Goal: Check status: Check status

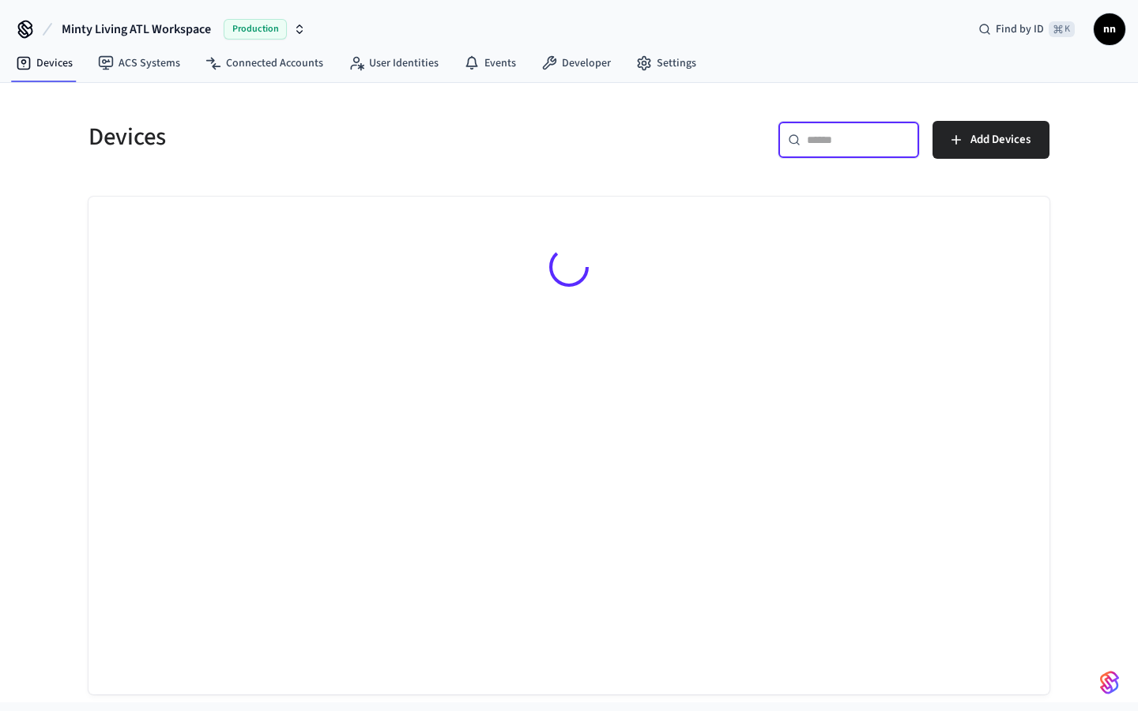
click at [851, 135] on input "text" at bounding box center [858, 140] width 103 height 16
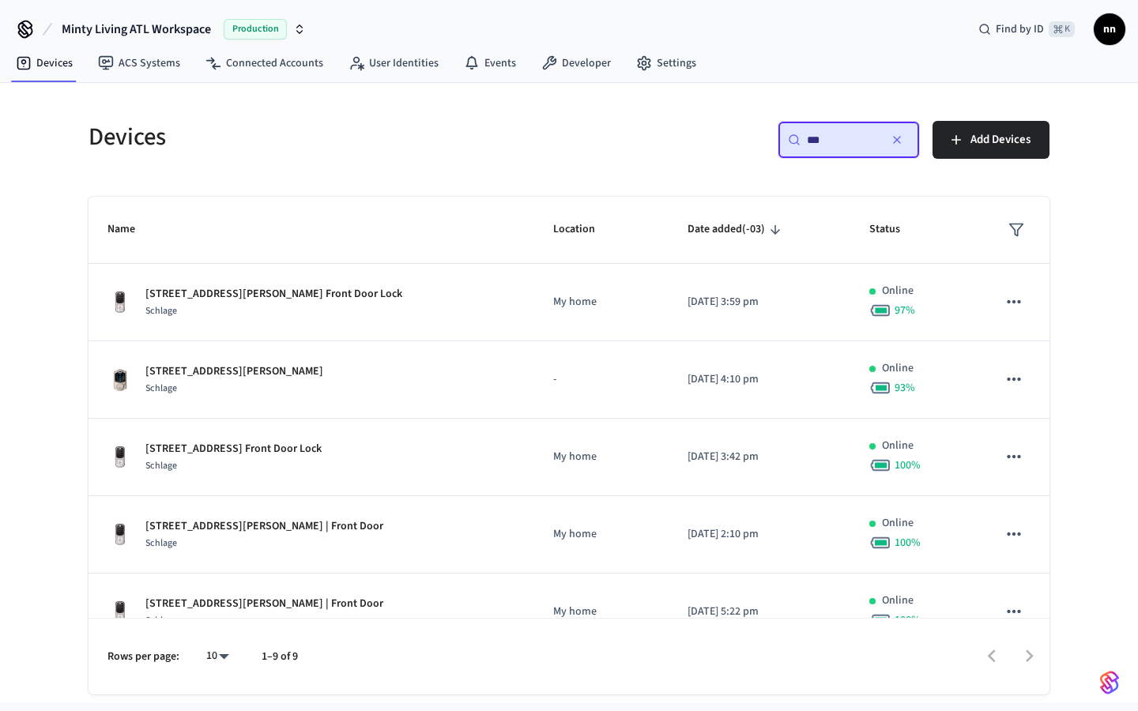
type input "***"
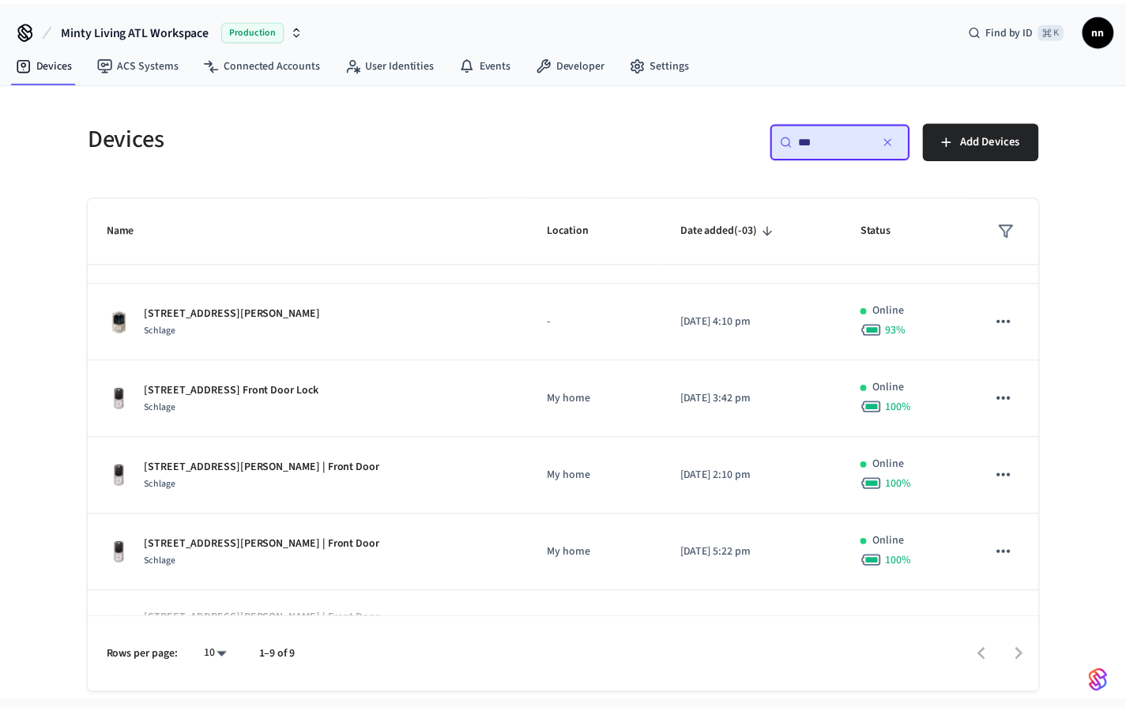
scroll to position [62, 0]
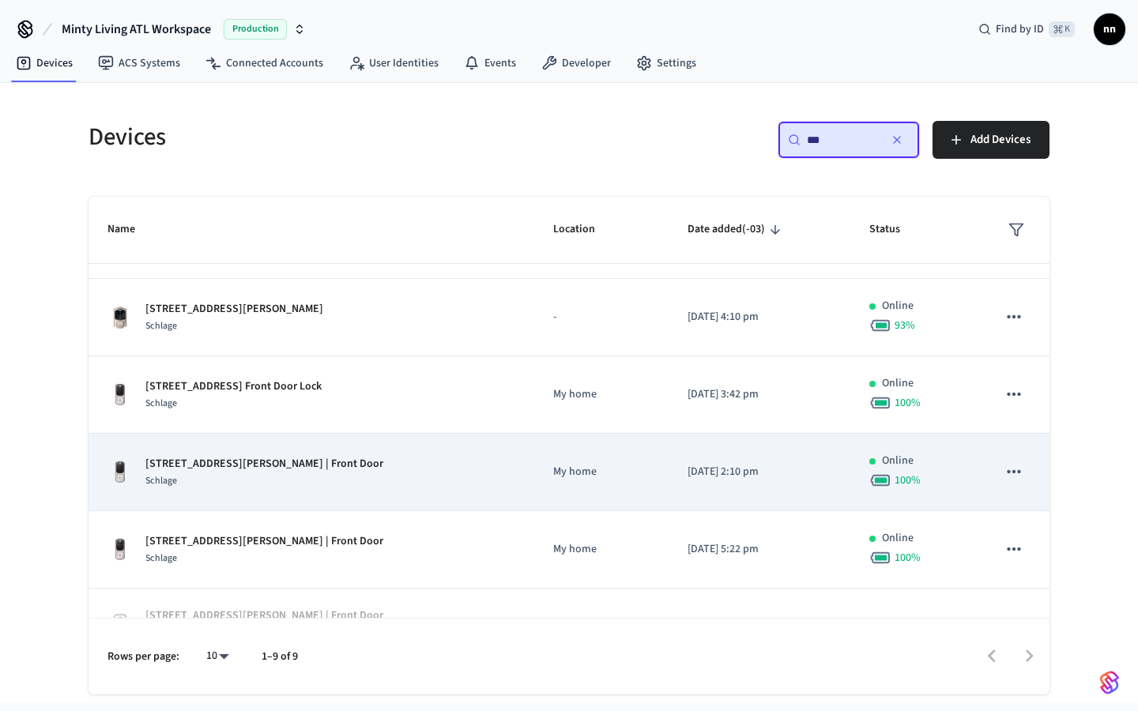
click at [328, 469] on div "[STREET_ADDRESS][PERSON_NAME] | Front Door Schlage" at bounding box center [311, 472] width 408 height 33
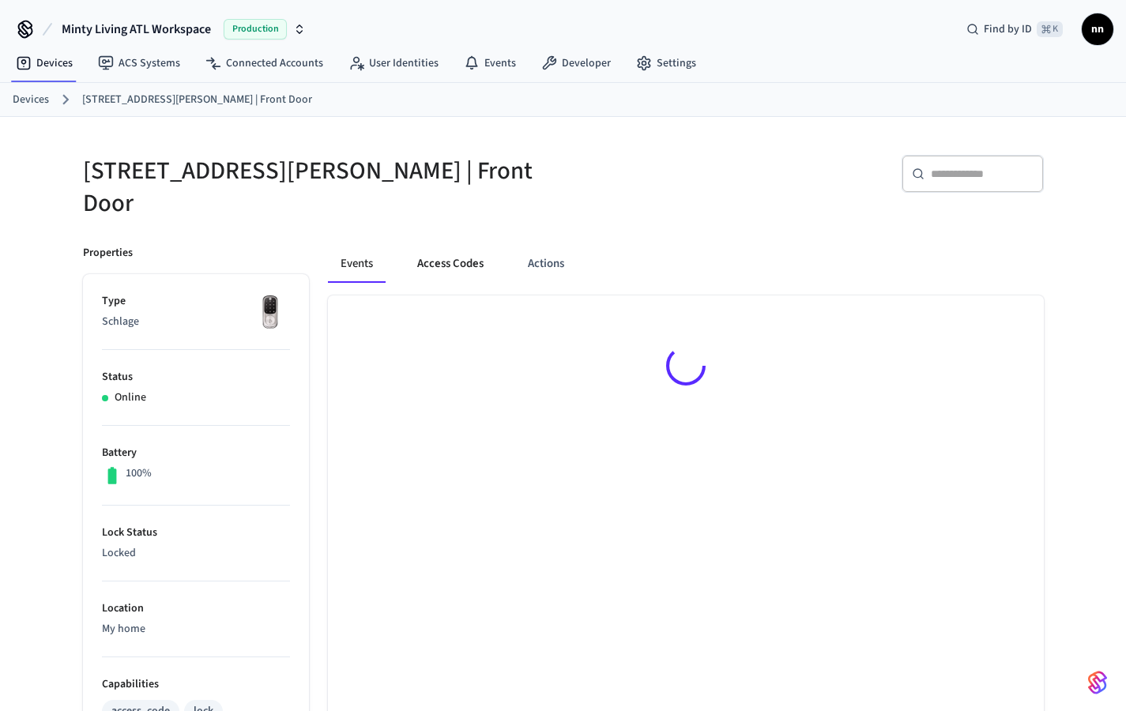
click at [470, 252] on button "Access Codes" at bounding box center [451, 264] width 92 height 38
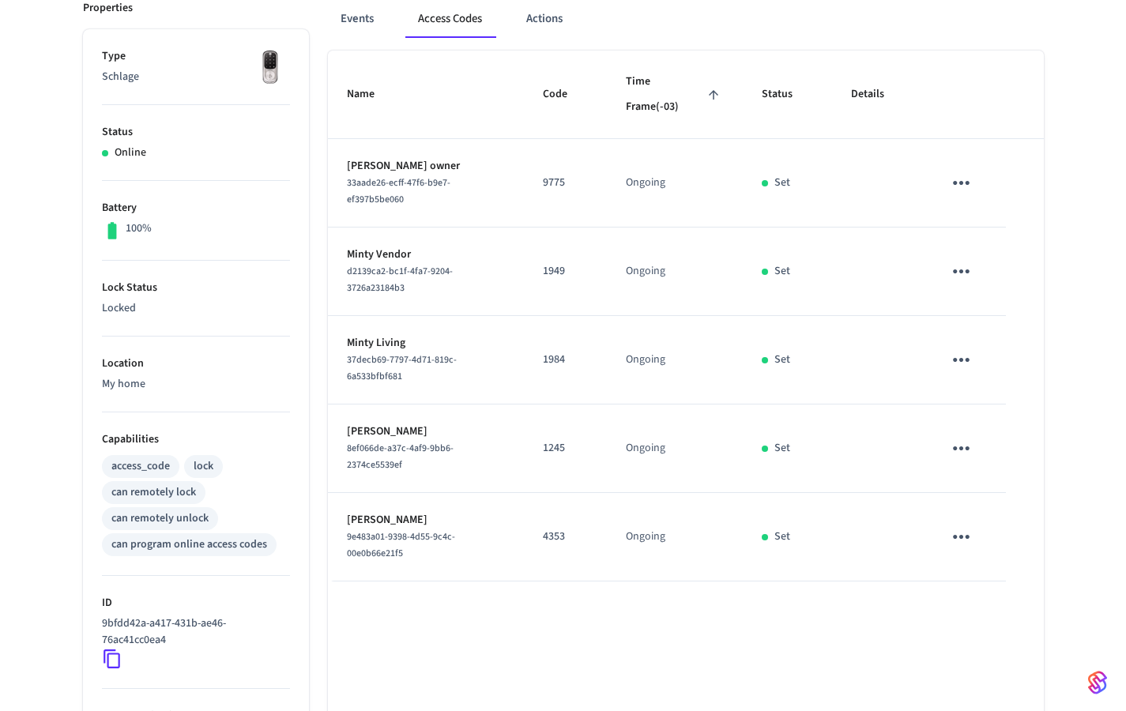
scroll to position [118, 0]
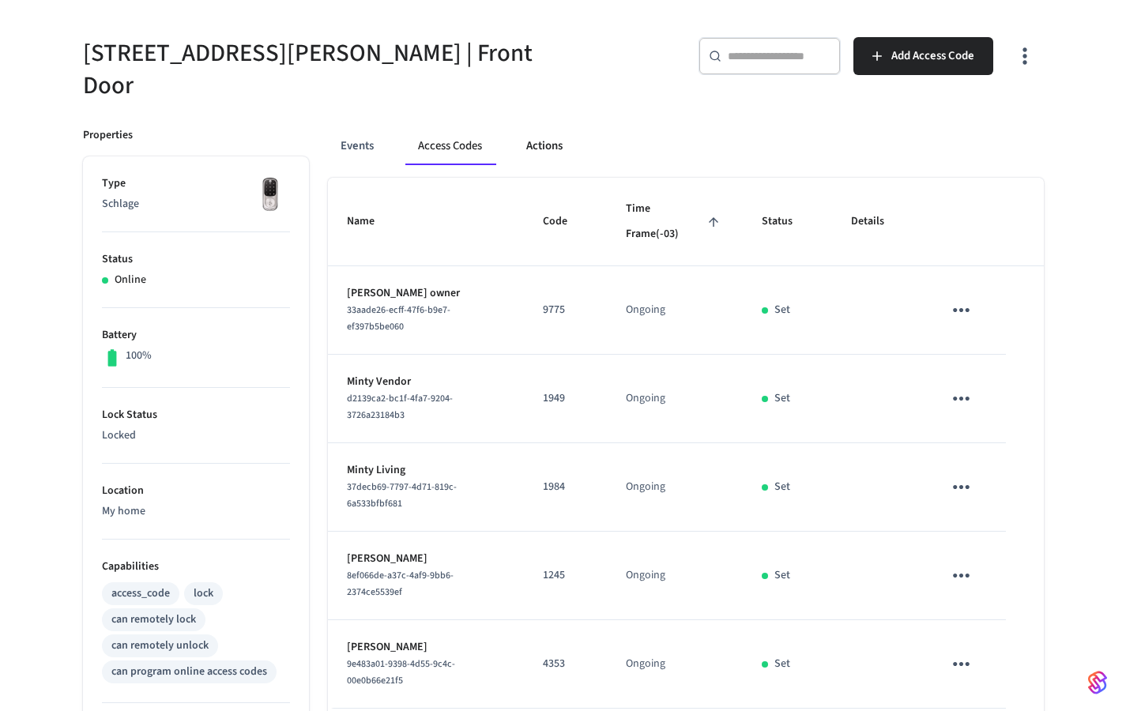
click at [538, 132] on button "Actions" at bounding box center [545, 146] width 62 height 38
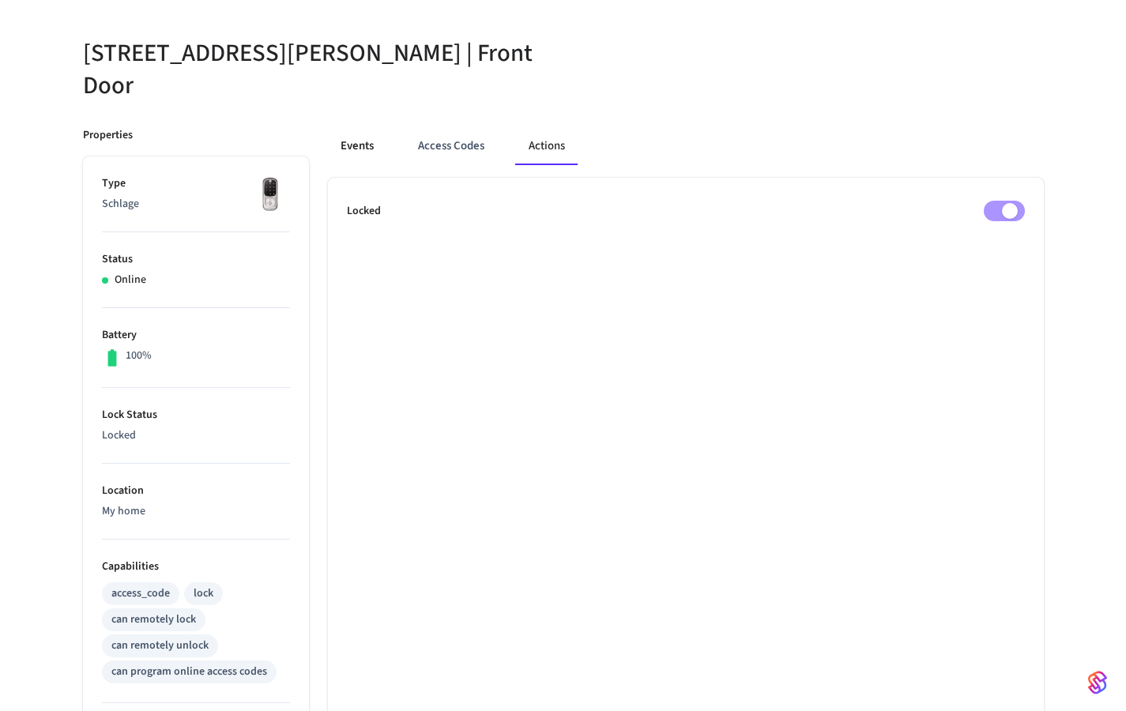
click at [335, 128] on button "Events" at bounding box center [357, 146] width 58 height 38
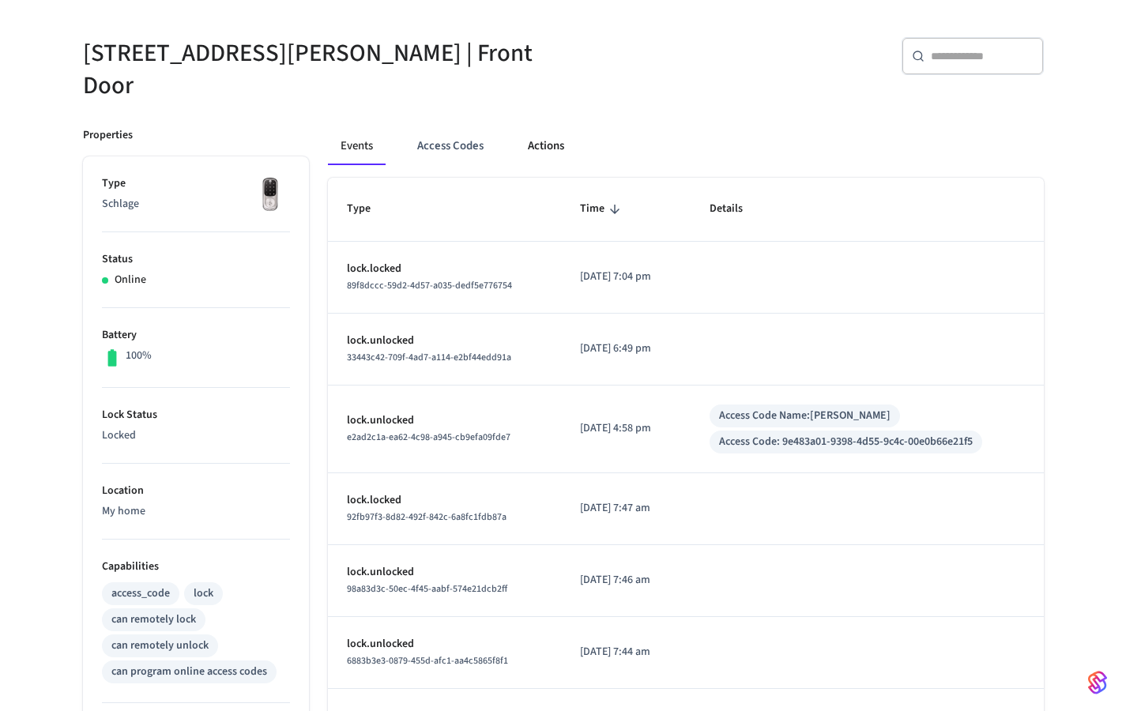
click at [548, 127] on button "Actions" at bounding box center [546, 146] width 62 height 38
